Goal: Register for event/course

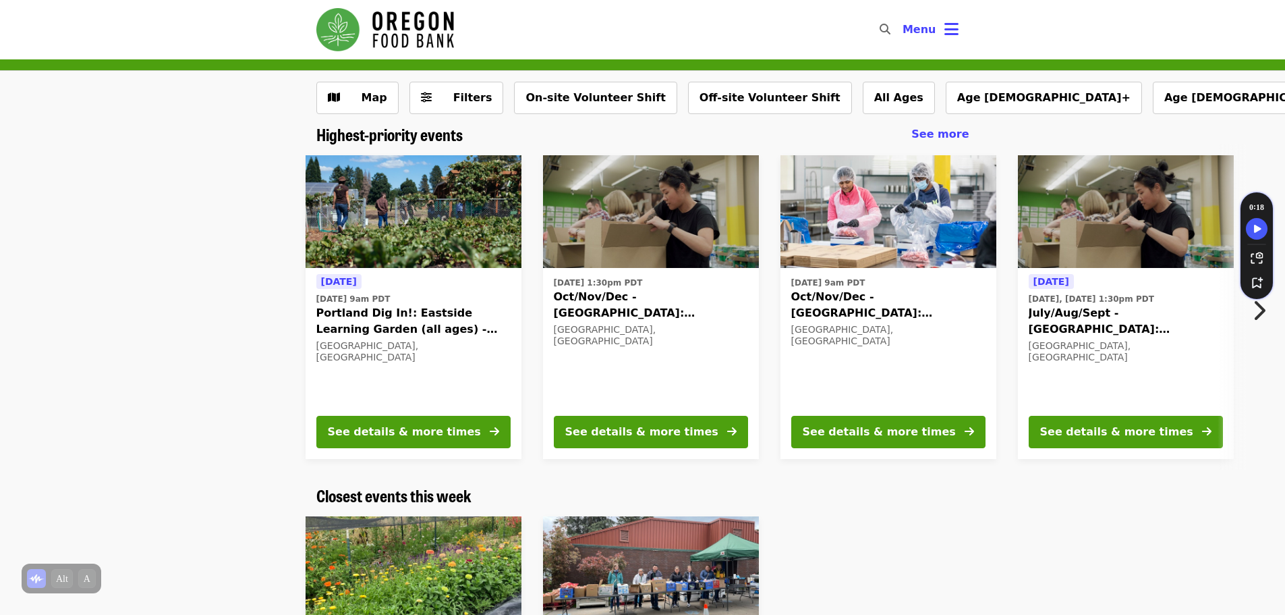
click at [1166, 82] on div "Map Filters On-site Volunteer Shift Off-site Volunteer Shift All Ages Age [DEMO…" at bounding box center [642, 98] width 1285 height 54
click at [950, 38] on icon "bars icon" at bounding box center [952, 30] width 14 height 20
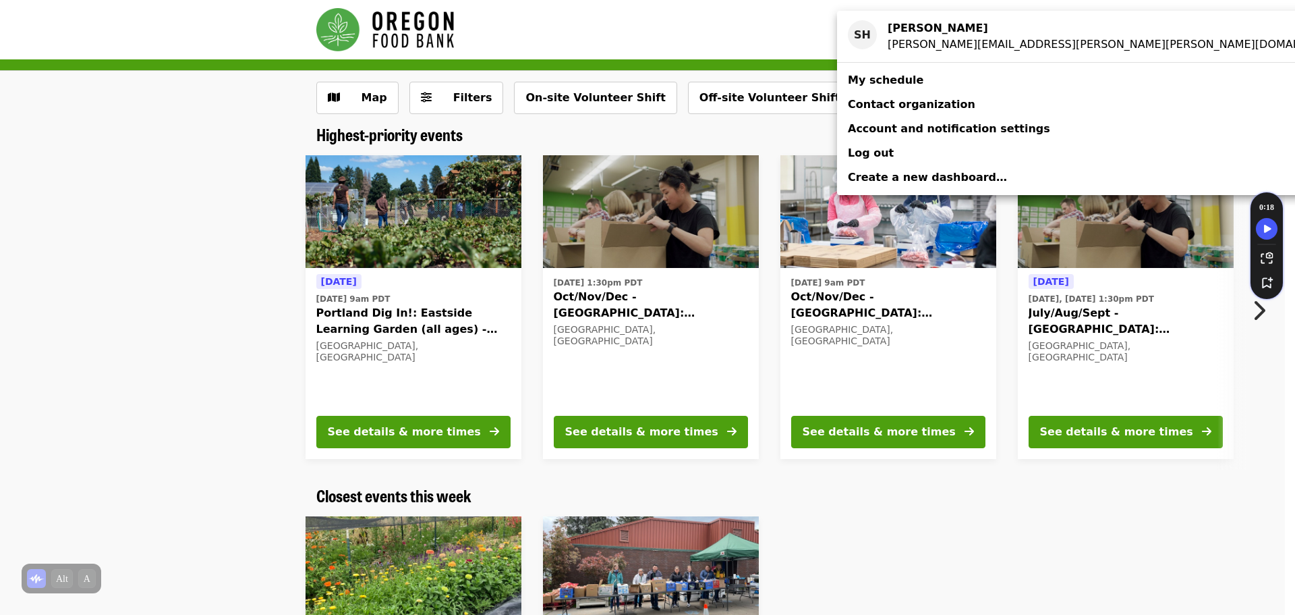
click at [891, 83] on span "My schedule" at bounding box center [886, 80] width 76 height 13
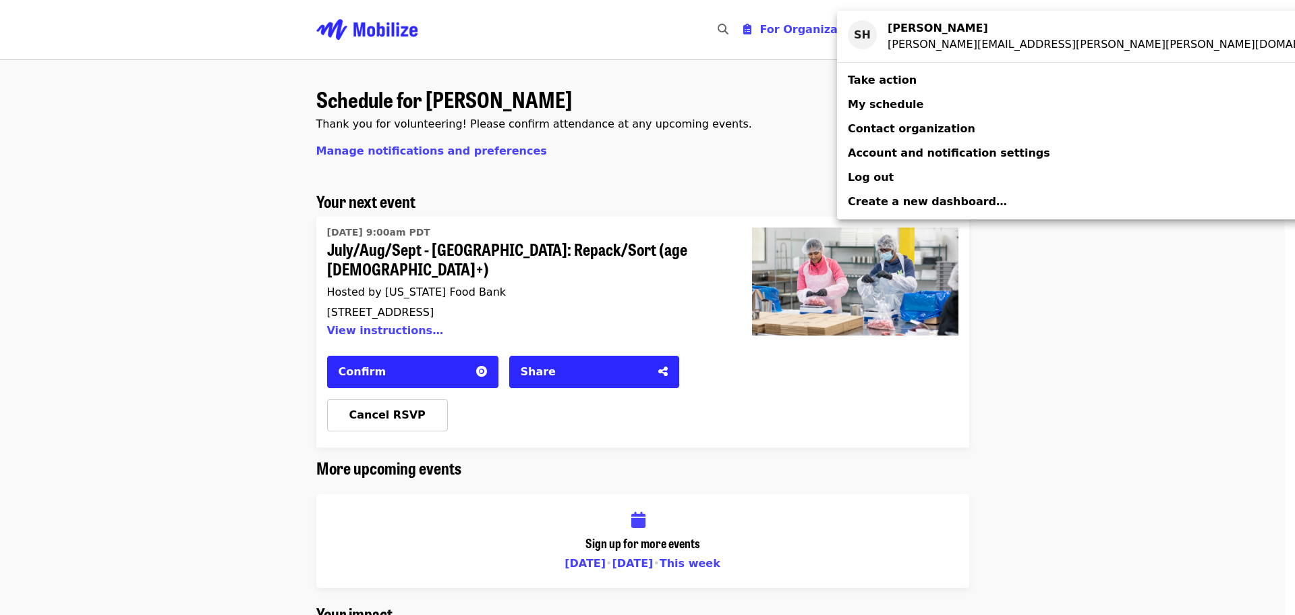
click at [517, 243] on div "Account menu" at bounding box center [647, 307] width 1295 height 615
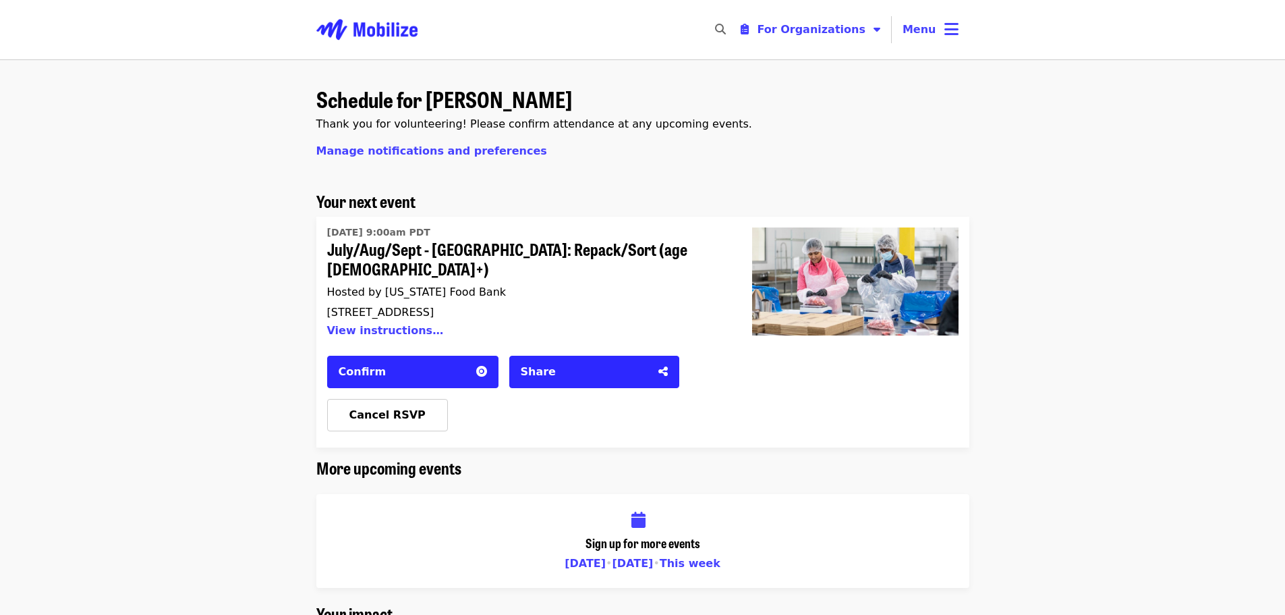
click at [371, 247] on span "July/Aug/Sept - [GEOGRAPHIC_DATA]: Repack/Sort (age [DEMOGRAPHIC_DATA]+)" at bounding box center [523, 258] width 393 height 39
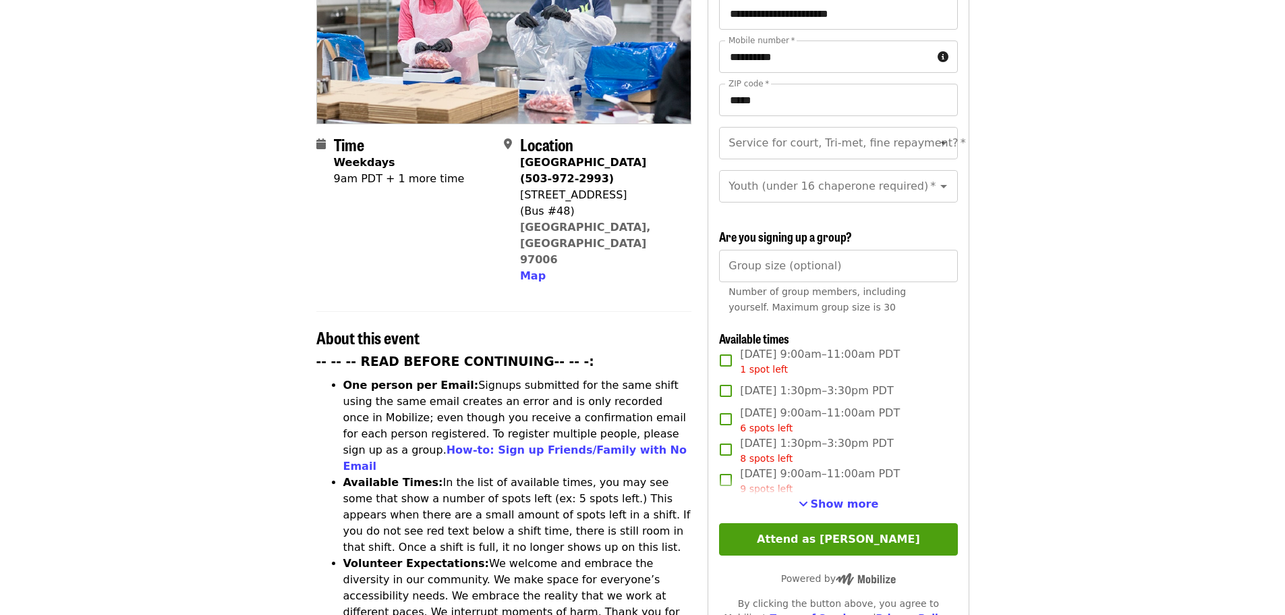
scroll to position [337, 0]
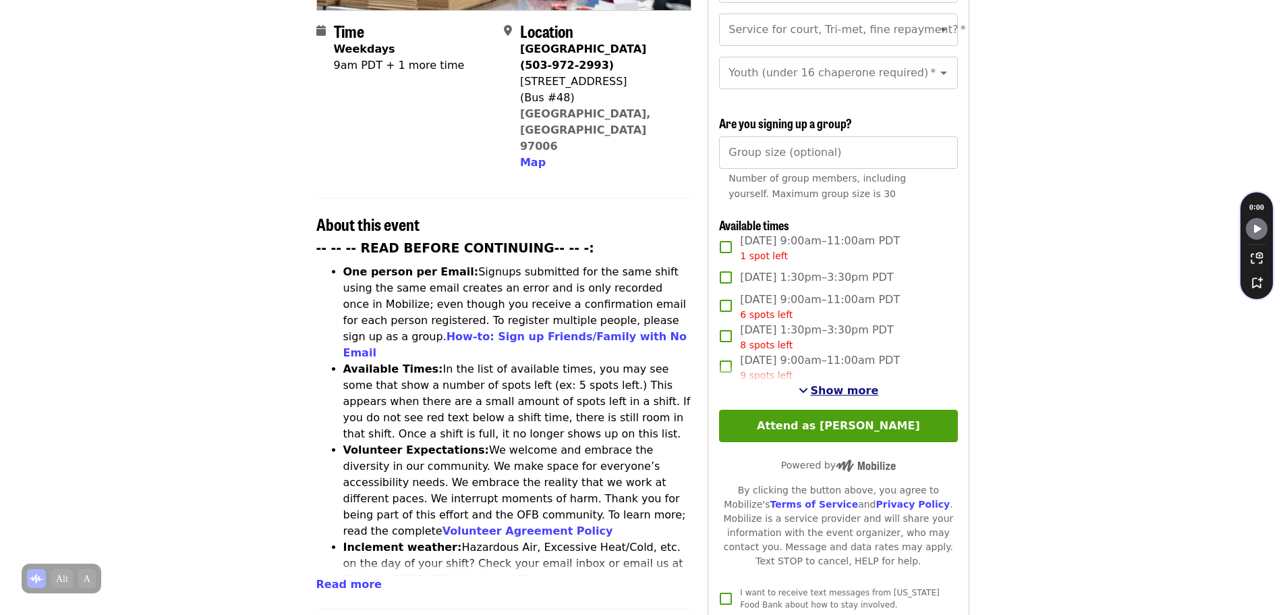
click at [822, 386] on span "Show more" at bounding box center [845, 390] width 68 height 13
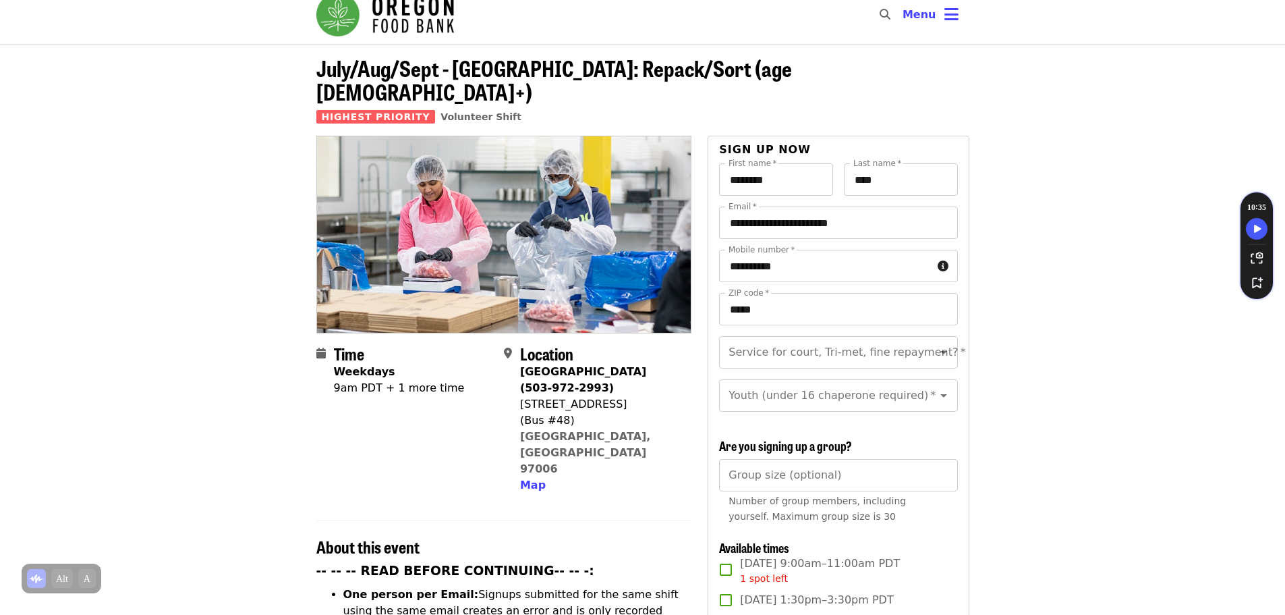
scroll to position [0, 0]
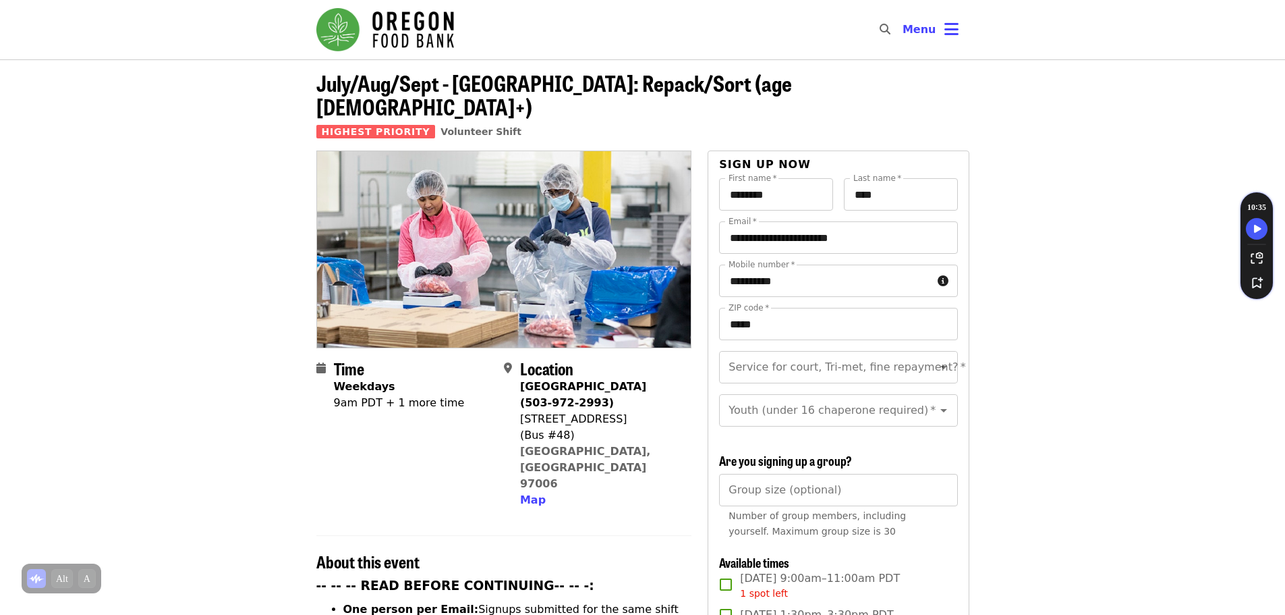
click at [391, 28] on img "Main navigation" at bounding box center [385, 29] width 138 height 43
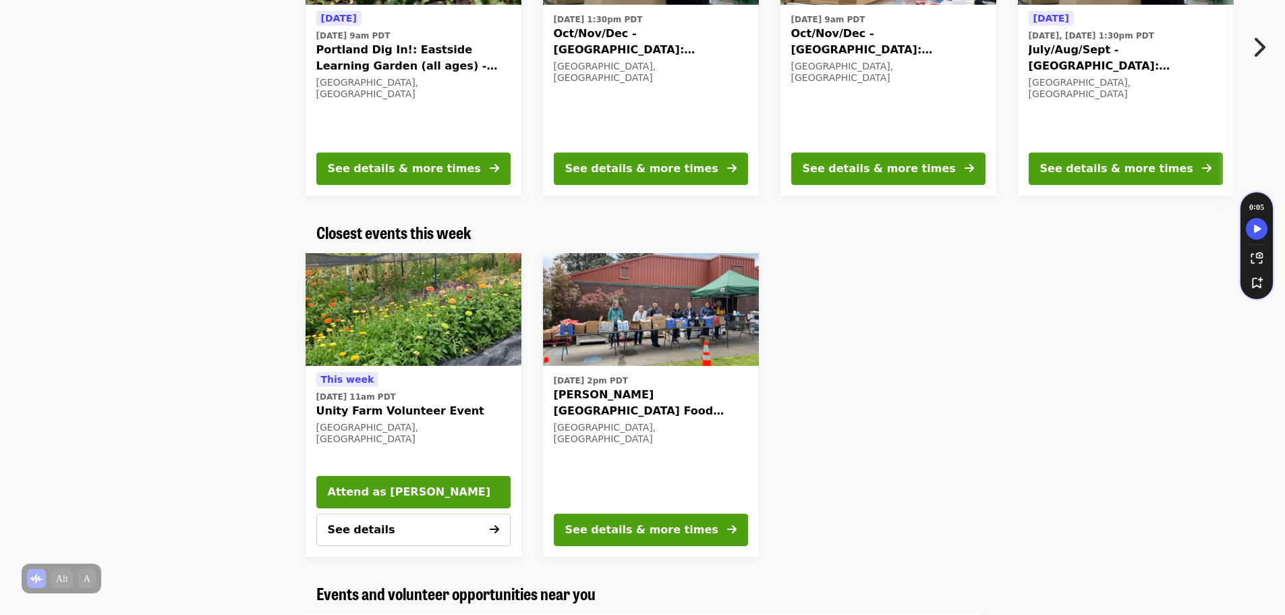
scroll to position [270, 0]
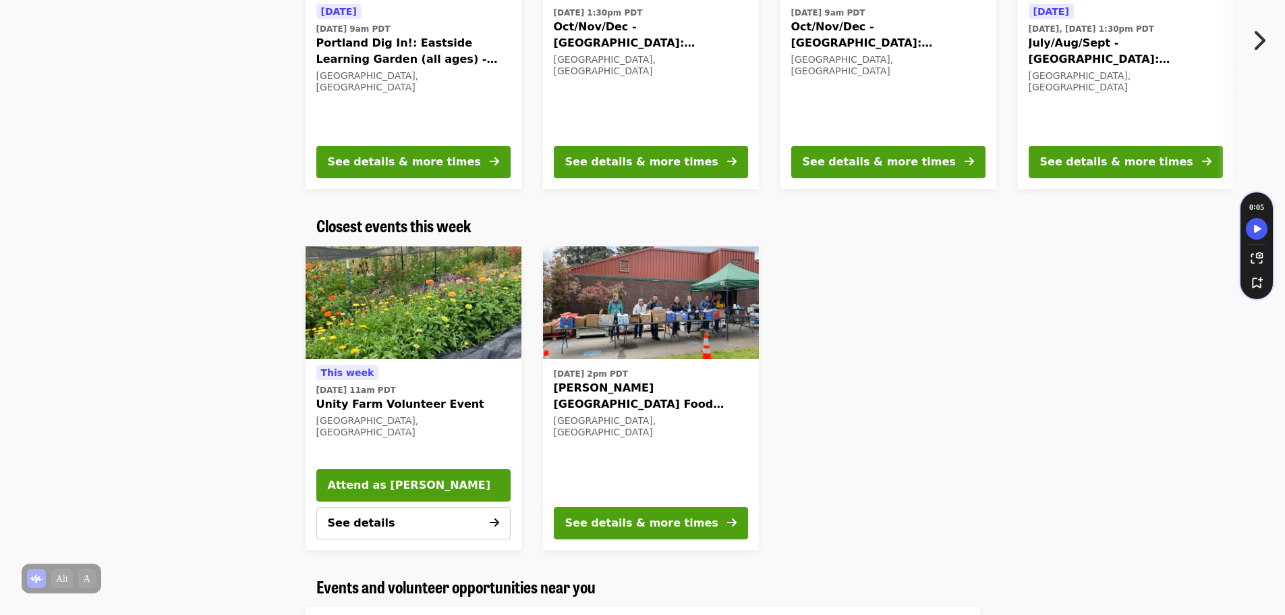
click at [1262, 51] on icon "chevron-right icon" at bounding box center [1258, 41] width 13 height 26
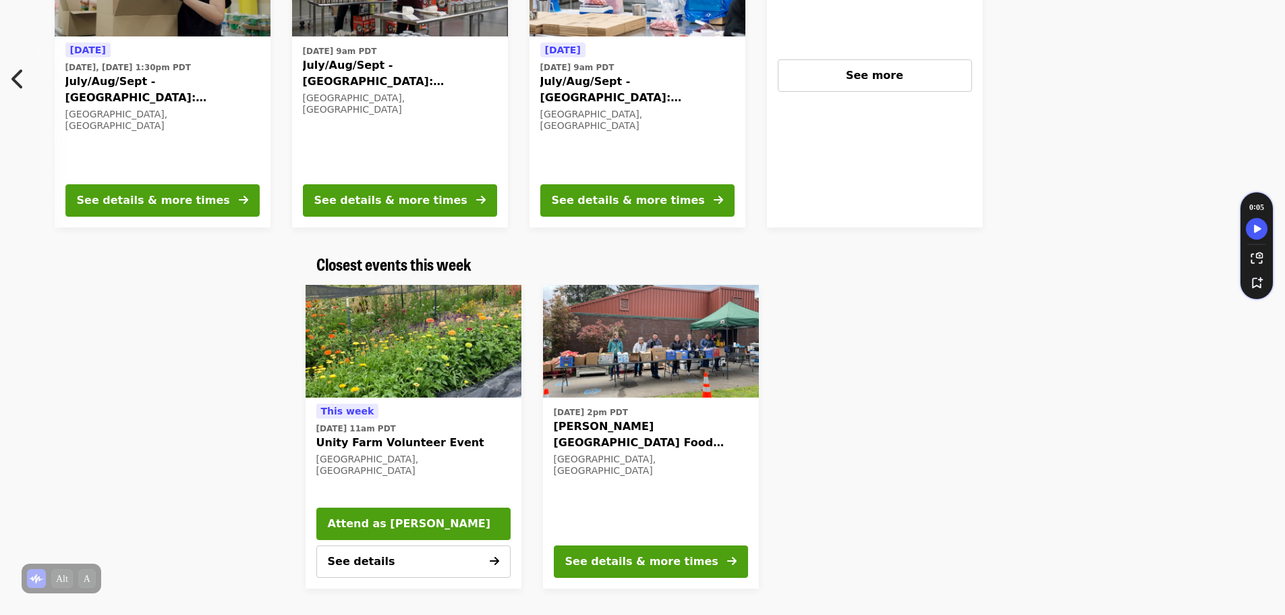
scroll to position [0, 0]
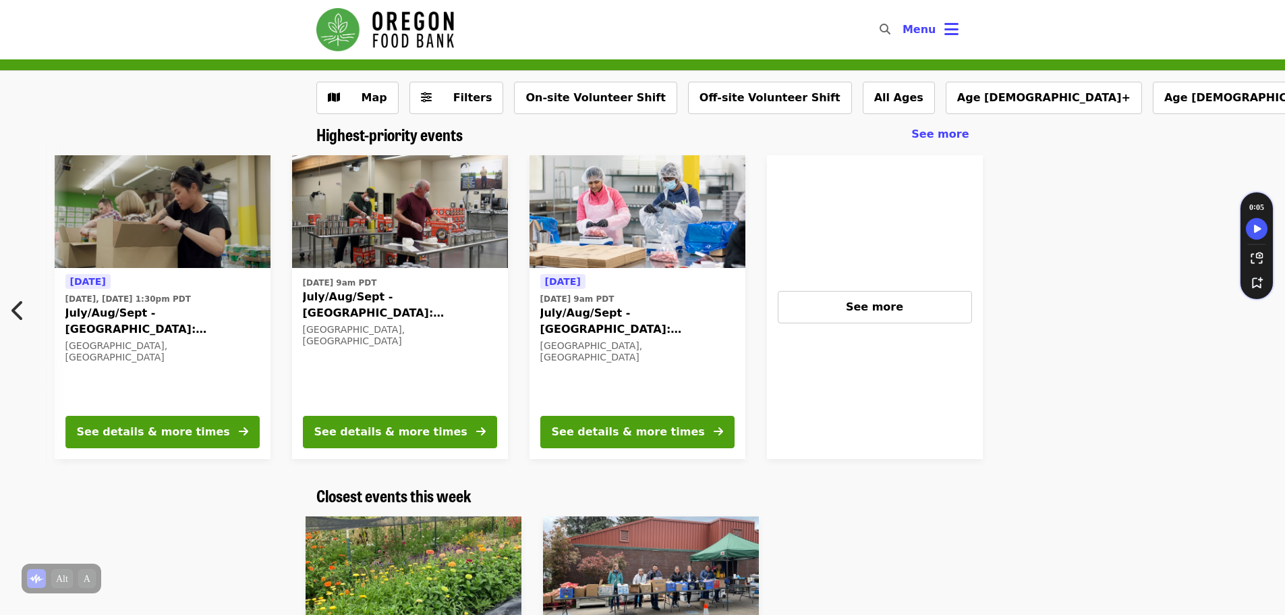
click at [715, 354] on div "[DATE] [DATE] 9am PDT July/Aug/Sept - [GEOGRAPHIC_DATA]: Repack/Sort (age [DEMO…" at bounding box center [637, 338] width 194 height 131
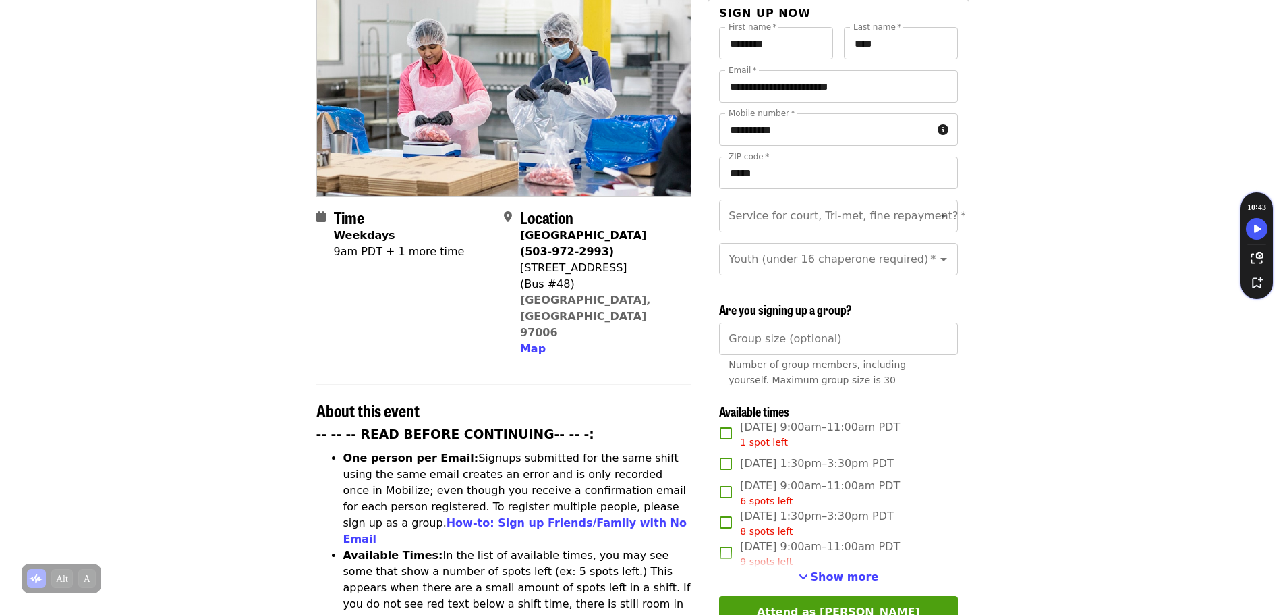
scroll to position [270, 0]
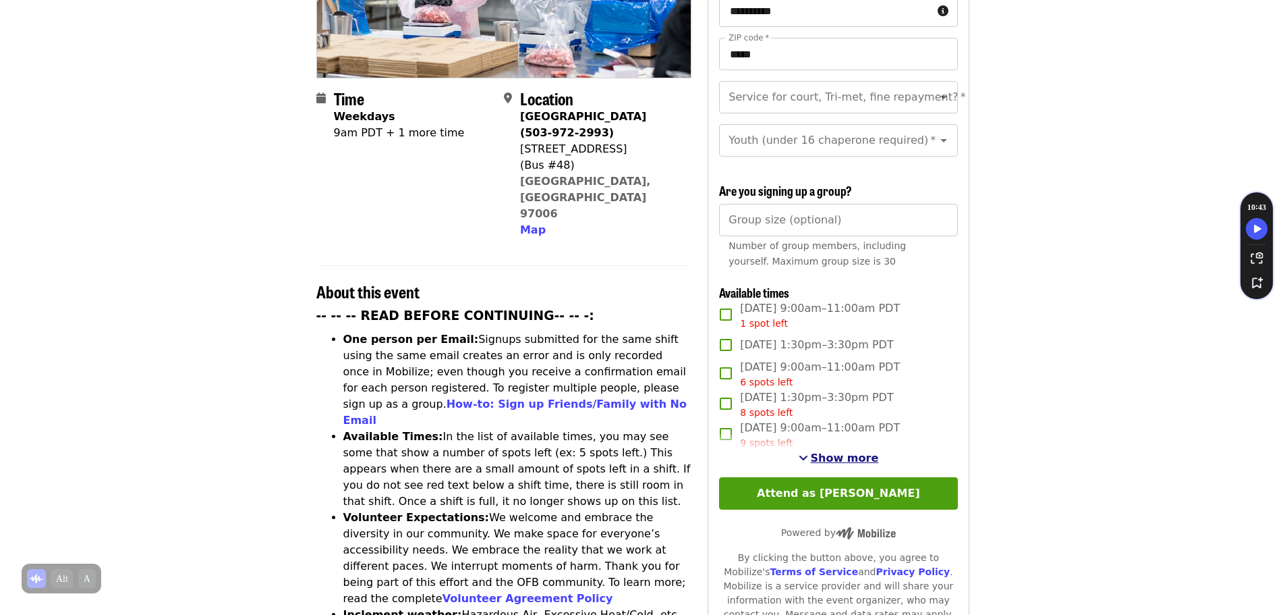
click at [854, 451] on span "Show more" at bounding box center [845, 457] width 68 height 13
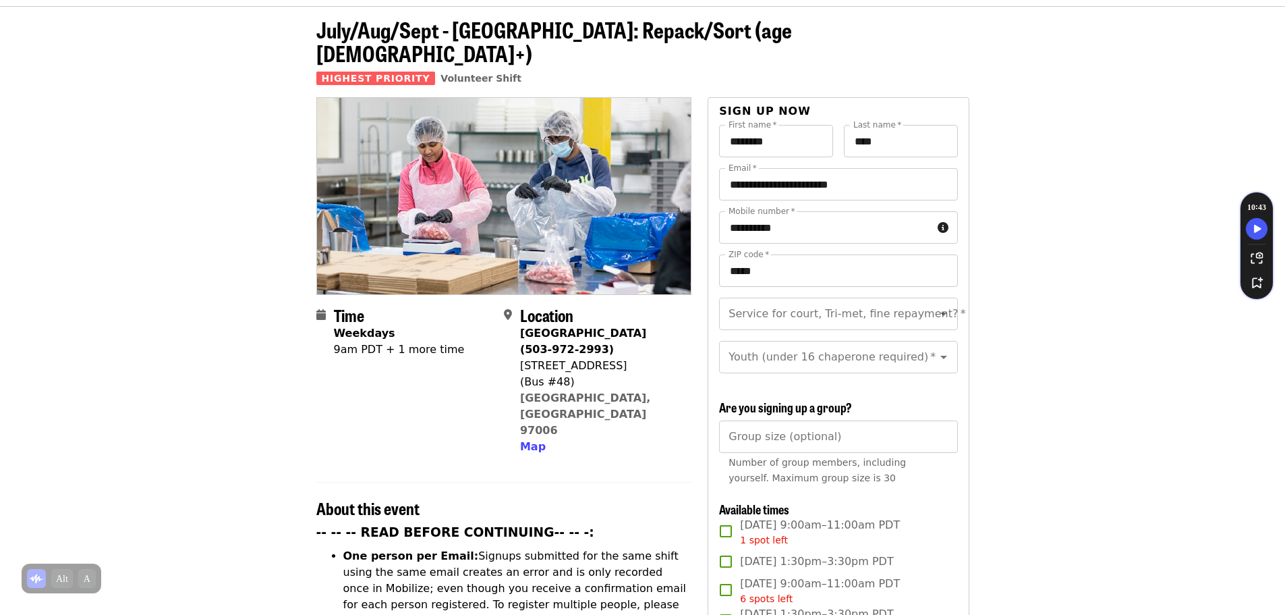
scroll to position [0, 0]
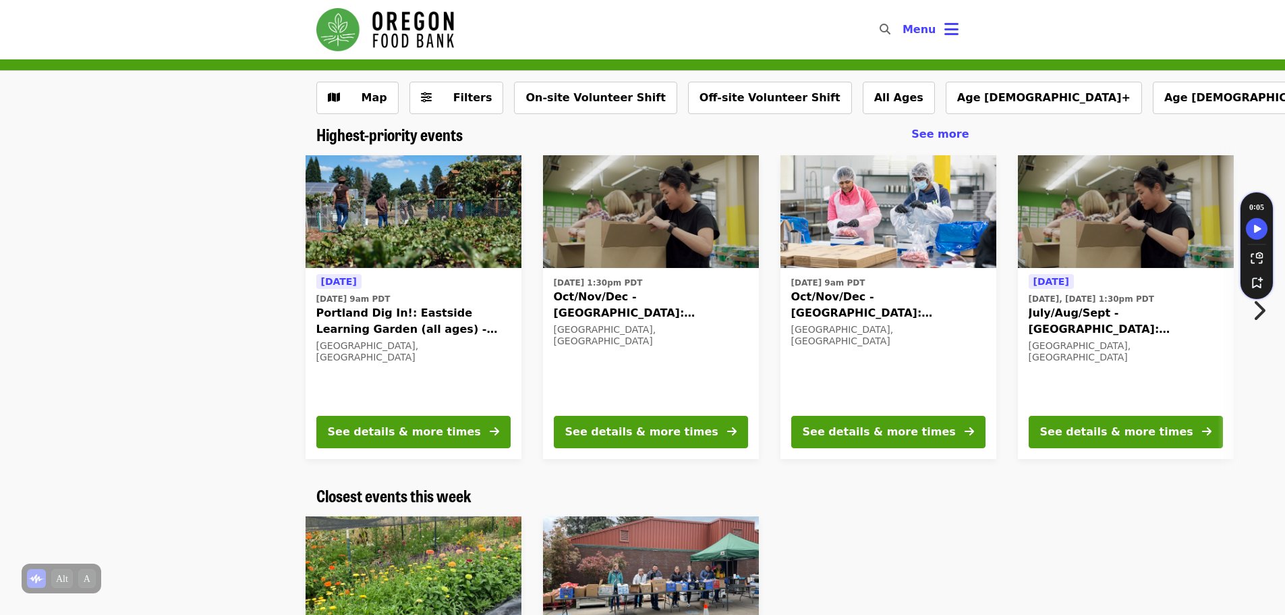
scroll to position [270, 0]
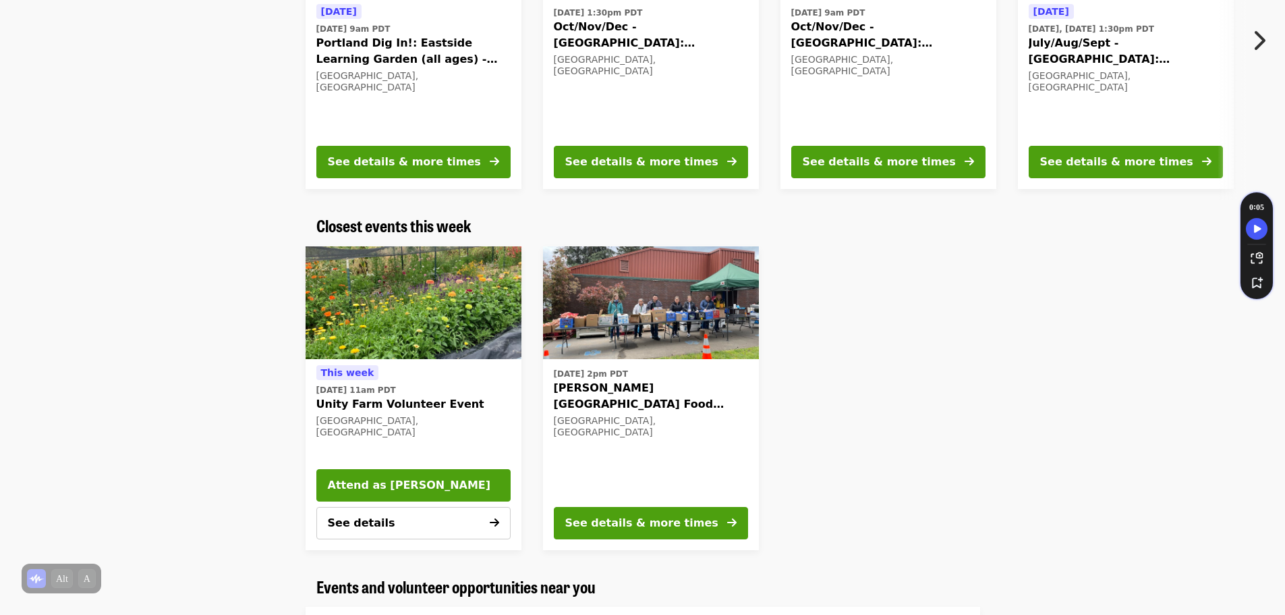
click at [482, 414] on div "[DATE][DATE] 11am PDT Unity Farm Volunteer Event [GEOGRAPHIC_DATA], [GEOGRAPHIC…" at bounding box center [413, 401] width 194 height 74
